Goal: Transaction & Acquisition: Purchase product/service

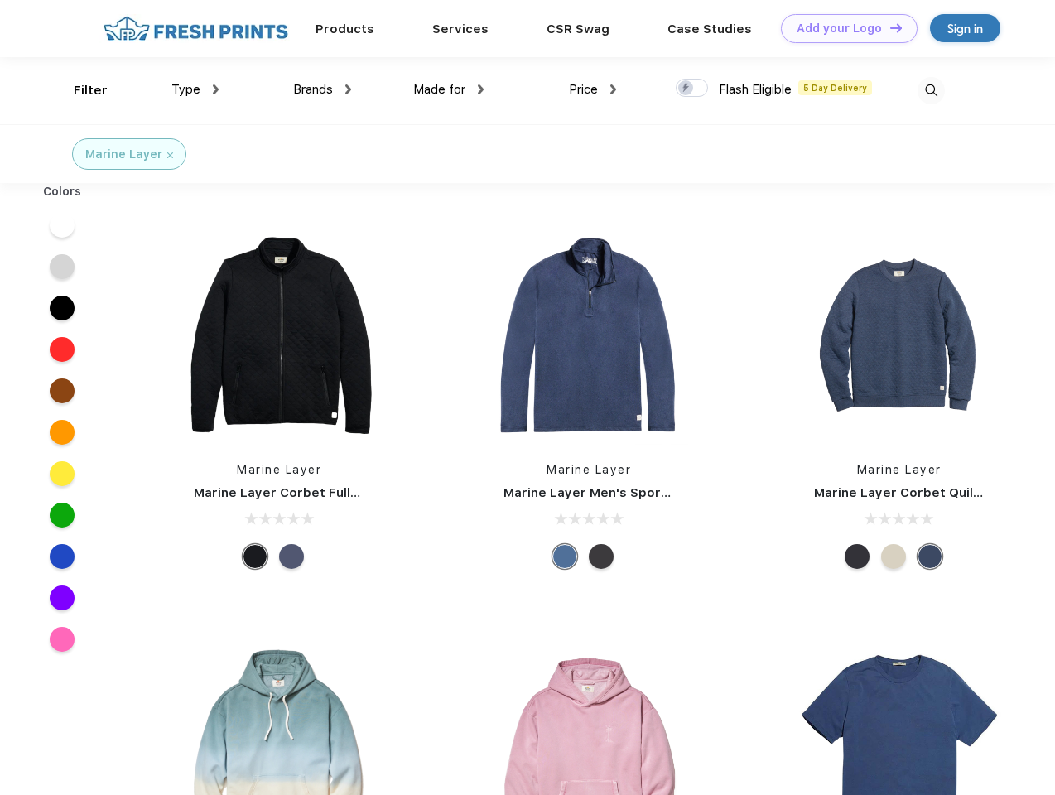
click at [843, 28] on link "Add your Logo Design Tool" at bounding box center [849, 28] width 137 height 29
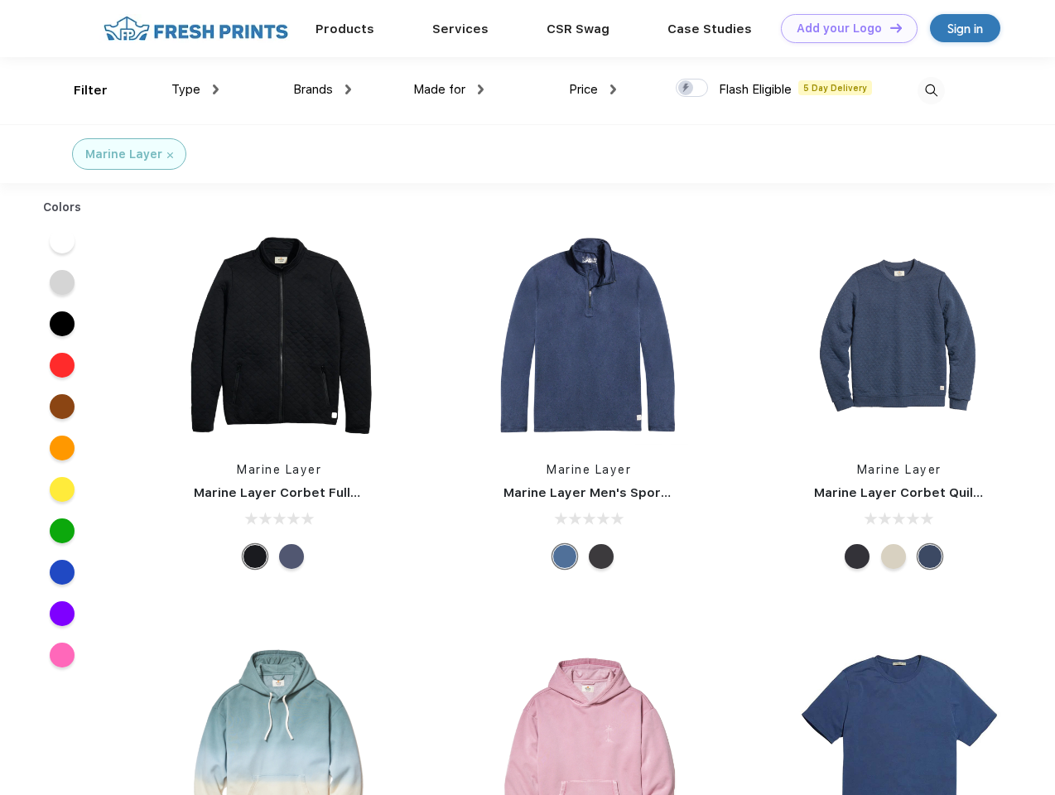
click at [0, 0] on div "Design Tool" at bounding box center [0, 0] width 0 height 0
click at [888, 27] on link "Add your Logo Design Tool" at bounding box center [849, 28] width 137 height 29
click at [79, 90] on div "Filter" at bounding box center [91, 90] width 34 height 19
click at [195, 89] on span "Type" at bounding box center [185, 89] width 29 height 15
click at [322, 89] on span "Brands" at bounding box center [313, 89] width 40 height 15
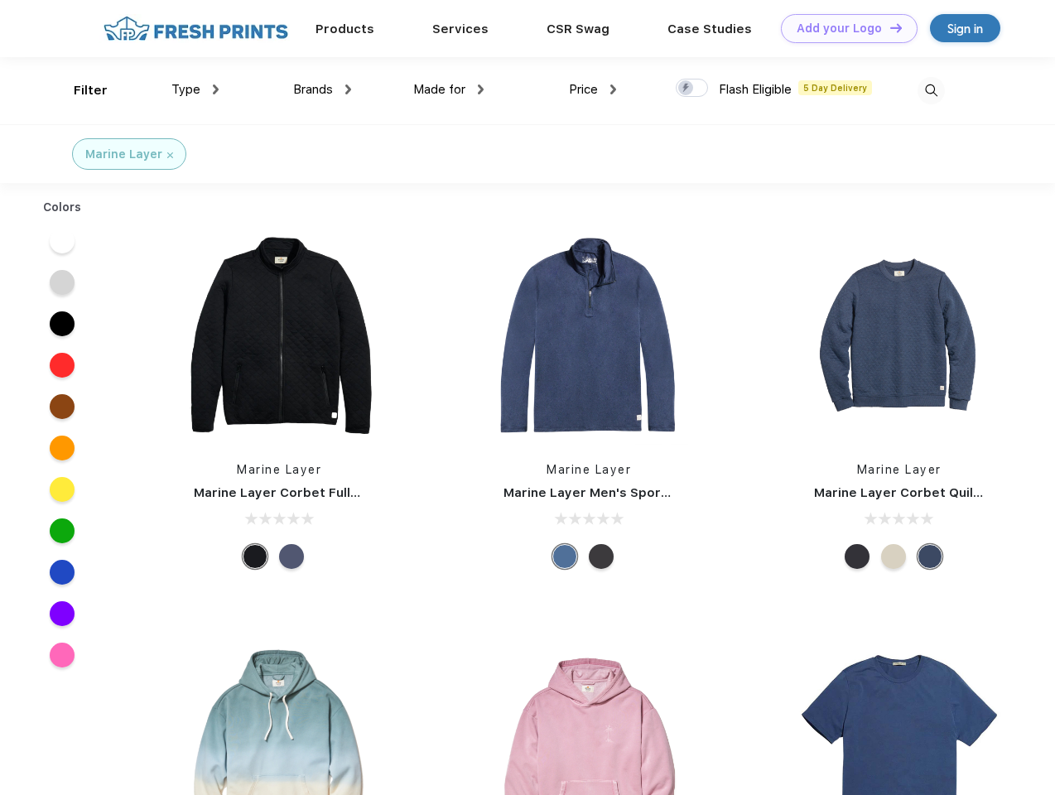
click at [449, 89] on span "Made for" at bounding box center [439, 89] width 52 height 15
click at [593, 89] on span "Price" at bounding box center [583, 89] width 29 height 15
click at [692, 89] on div at bounding box center [692, 88] width 32 height 18
click at [686, 89] on input "checkbox" at bounding box center [681, 83] width 11 height 11
click at [930, 90] on img at bounding box center [930, 90] width 27 height 27
